Goal: Information Seeking & Learning: Understand process/instructions

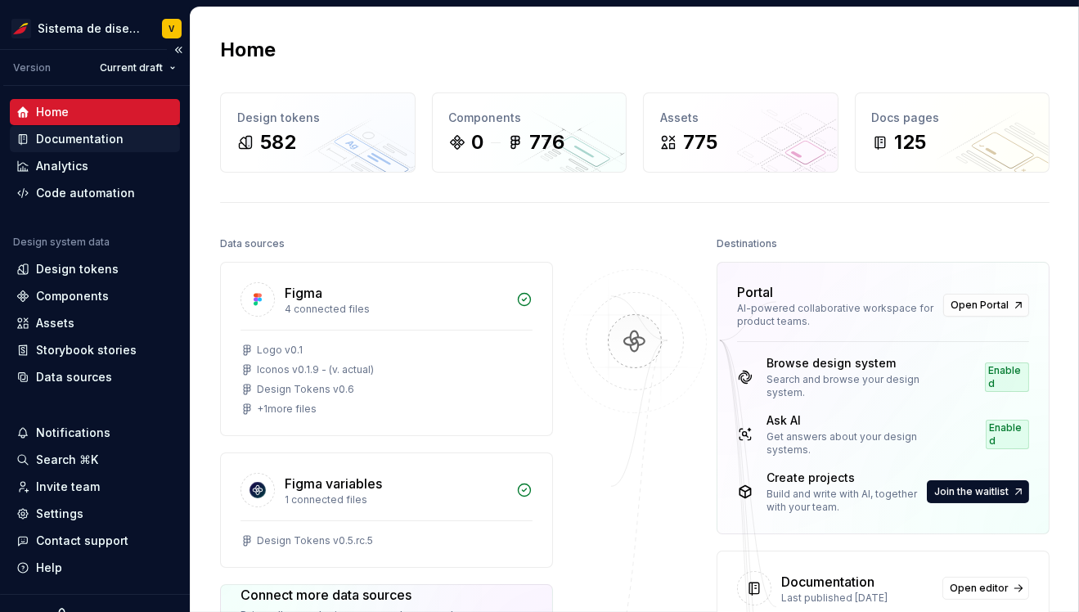
click at [100, 141] on div "Documentation" at bounding box center [80, 139] width 88 height 16
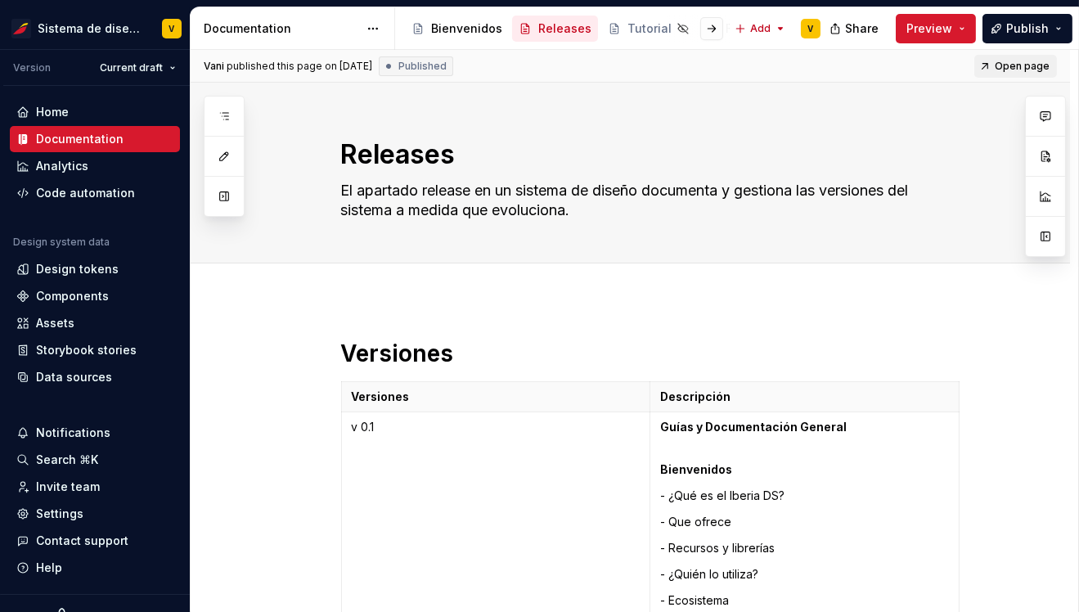
click at [1023, 66] on span "Open page" at bounding box center [1022, 66] width 55 height 13
type textarea "*"
